Goal: Check status: Check status

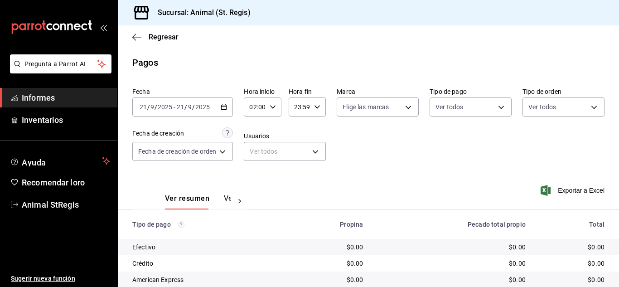
scroll to position [114, 0]
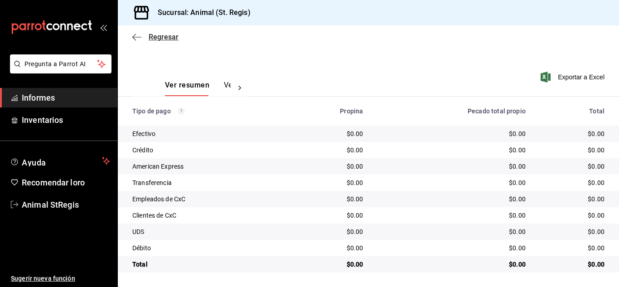
click at [169, 35] on font "Regresar" at bounding box center [164, 37] width 30 height 9
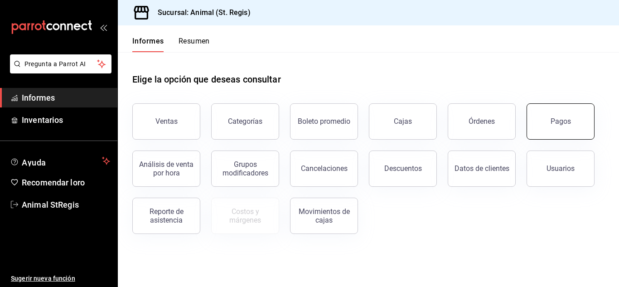
click at [565, 129] on button "Pagos" at bounding box center [560, 121] width 68 height 36
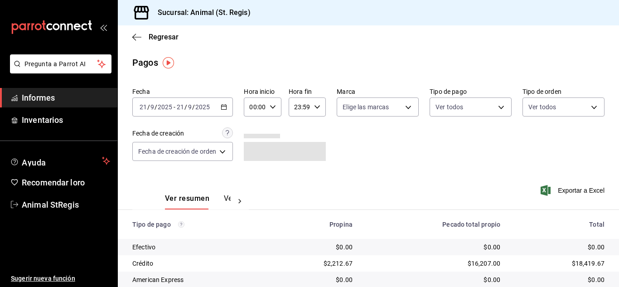
click at [277, 105] on div "00:00 Hora inicio" at bounding box center [262, 106] width 37 height 19
click at [257, 171] on font "02" at bounding box center [253, 173] width 7 height 7
type input "02:00"
click at [255, 161] on font "04" at bounding box center [253, 162] width 7 height 7
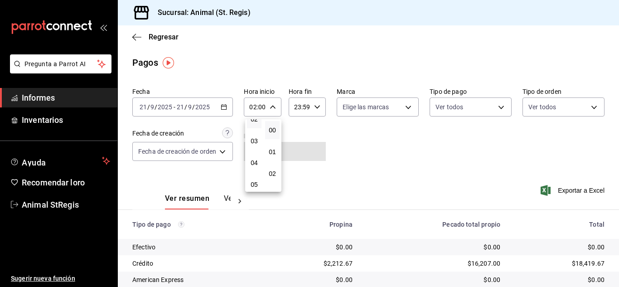
type input "04:00"
drag, startPoint x: 617, startPoint y: 176, endPoint x: 617, endPoint y: 269, distance: 93.3
click at [618, 269] on div at bounding box center [309, 143] width 619 height 287
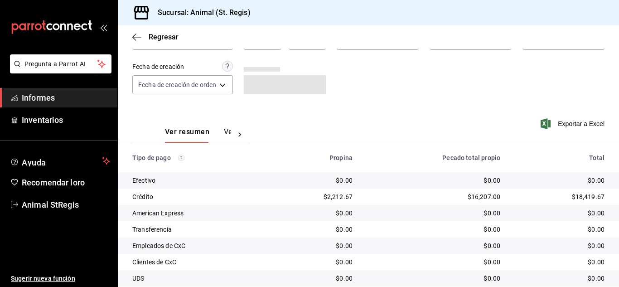
scroll to position [114, 0]
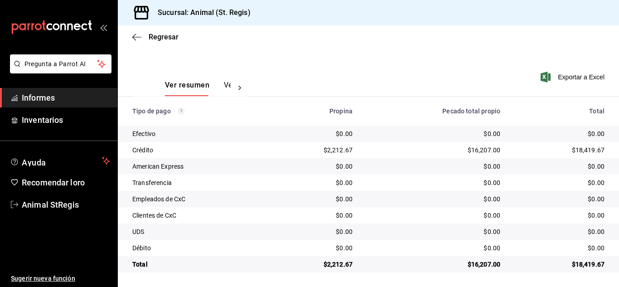
click at [430, 185] on div "$0.00" at bounding box center [433, 182] width 133 height 9
